Goal: Task Accomplishment & Management: Use online tool/utility

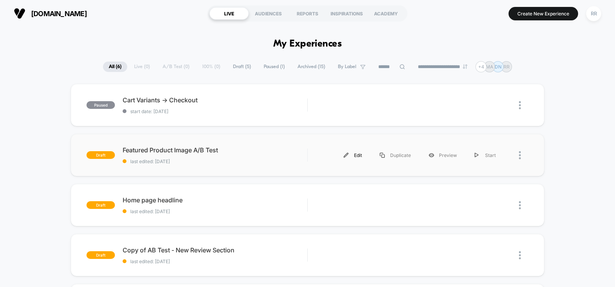
click at [354, 156] on div "Edit" at bounding box center [353, 154] width 36 height 17
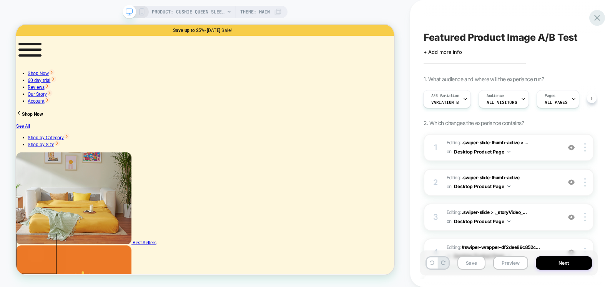
click at [598, 20] on icon at bounding box center [597, 18] width 10 height 10
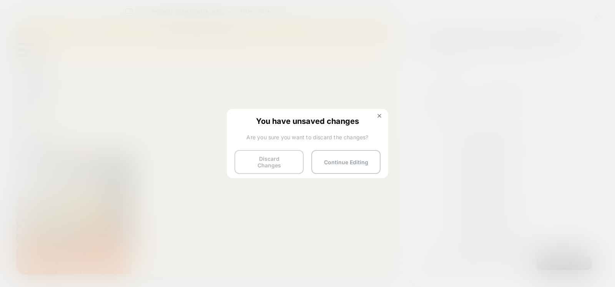
click at [291, 158] on button "Discard Changes" at bounding box center [268, 162] width 69 height 24
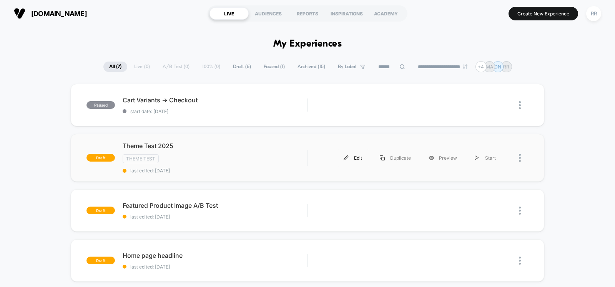
click at [357, 158] on div "Edit" at bounding box center [353, 157] width 36 height 17
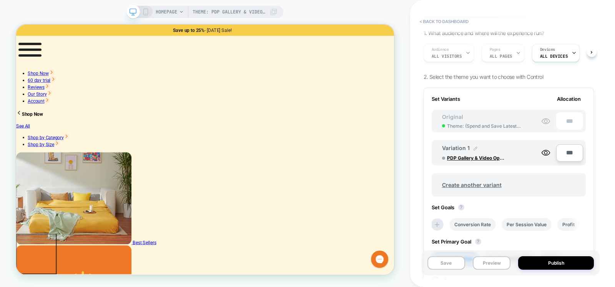
click at [476, 147] on img at bounding box center [476, 148] width 4 height 4
click at [505, 153] on img at bounding box center [505, 152] width 4 height 4
click at [471, 157] on span "PDP Gallery & Video Optimization" at bounding box center [476, 158] width 58 height 6
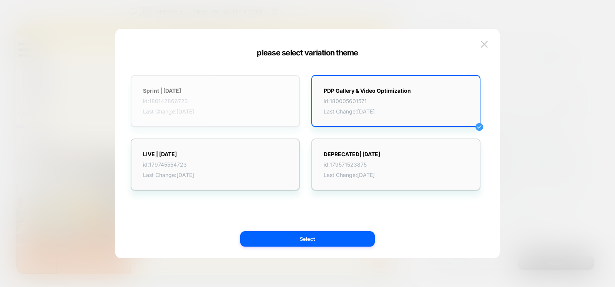
click at [194, 102] on span "id: 180142866723" at bounding box center [168, 101] width 51 height 7
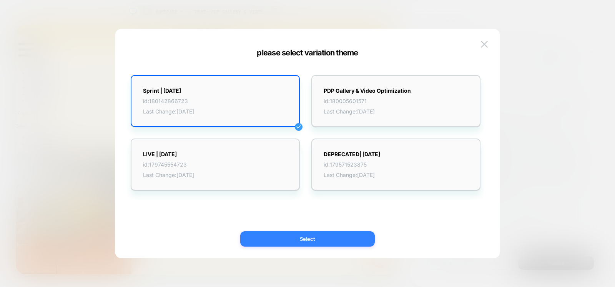
click at [314, 235] on button "Select" at bounding box center [307, 238] width 135 height 15
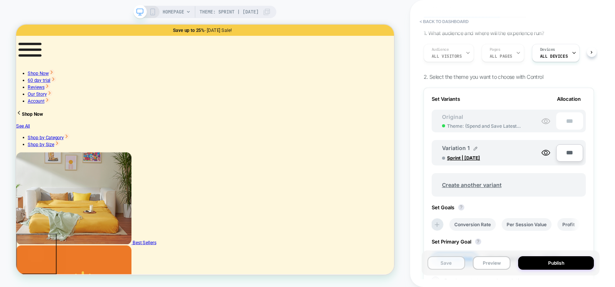
click at [443, 264] on button "Save" at bounding box center [446, 262] width 38 height 13
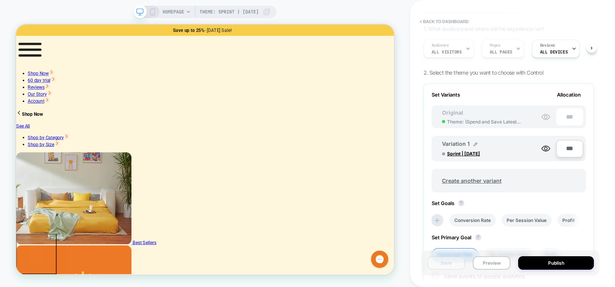
scroll to position [143, 0]
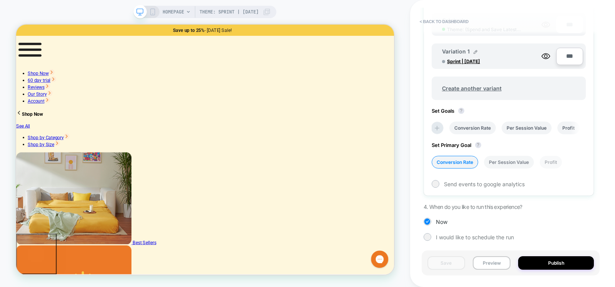
click at [512, 167] on li "Per Session Value" at bounding box center [509, 162] width 50 height 13
click at [457, 162] on li "Conversion Rate" at bounding box center [455, 162] width 47 height 13
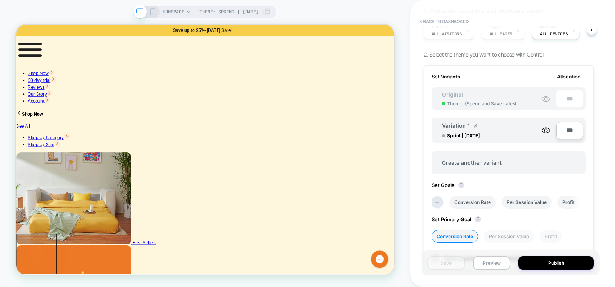
scroll to position [0, 0]
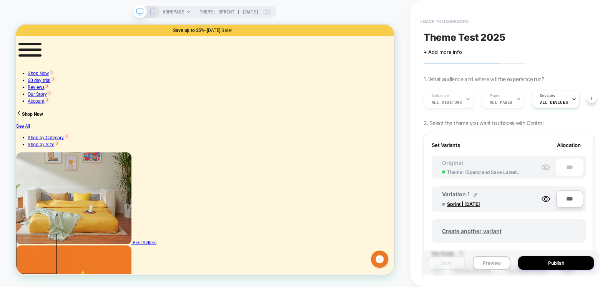
click at [435, 22] on button "< back to dashboard" at bounding box center [444, 21] width 56 height 12
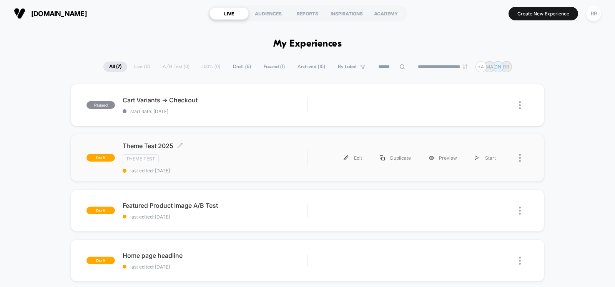
click at [148, 143] on span "Theme Test 2025 Click to edit experience details" at bounding box center [215, 146] width 184 height 8
